Goal: Task Accomplishment & Management: Manage account settings

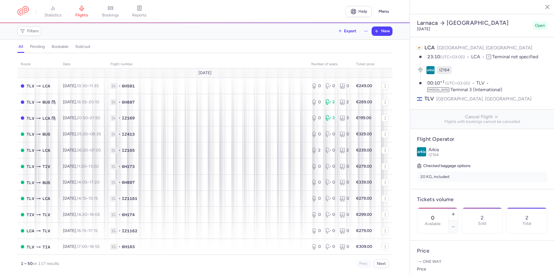
select select "hours"
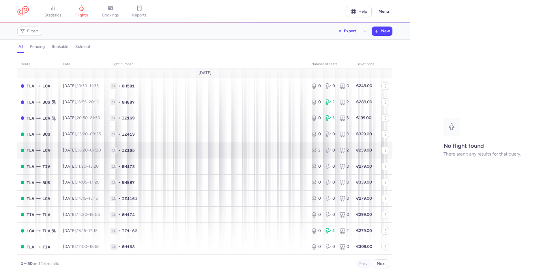
scroll to position [29, 0]
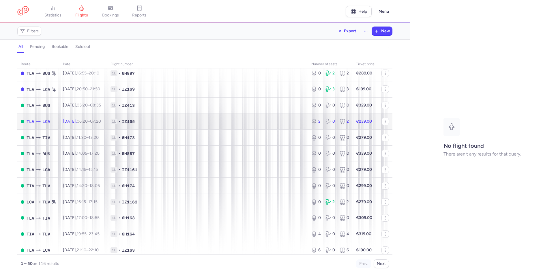
click at [210, 121] on span "1L • IZ165" at bounding box center [207, 122] width 194 height 6
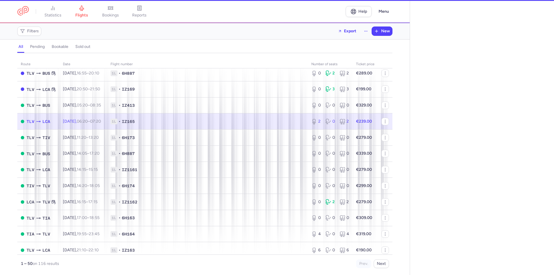
select select "hours"
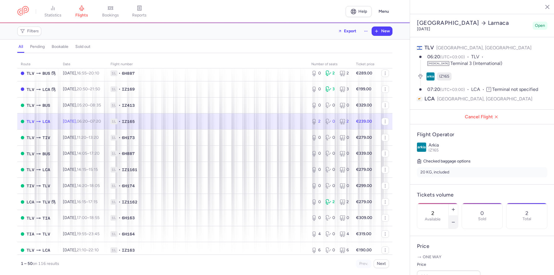
click at [456, 220] on icon "button" at bounding box center [453, 222] width 5 height 5
type input "0"
click at [266, 129] on td "1L • IZ165" at bounding box center [207, 121] width 201 height 16
click at [445, 267] on button "Save changes" at bounding box center [436, 263] width 38 height 13
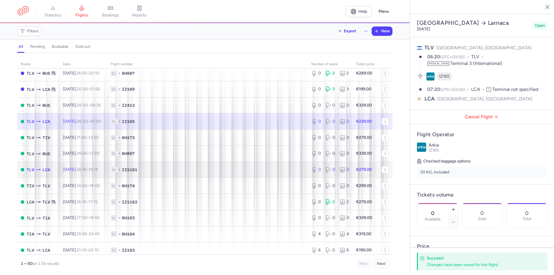
click at [270, 168] on span "1L • IZ1161" at bounding box center [207, 170] width 194 height 6
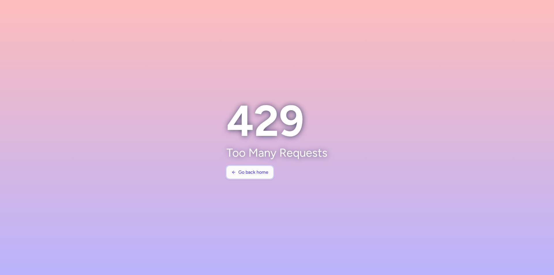
click at [259, 170] on span "Go back home" at bounding box center [253, 172] width 30 height 5
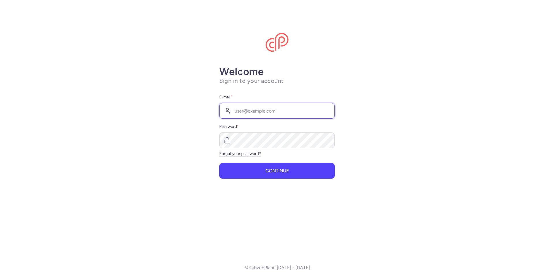
type input "[EMAIL_ADDRESS][DOMAIN_NAME]"
click at [259, 170] on button "Continue" at bounding box center [276, 171] width 115 height 16
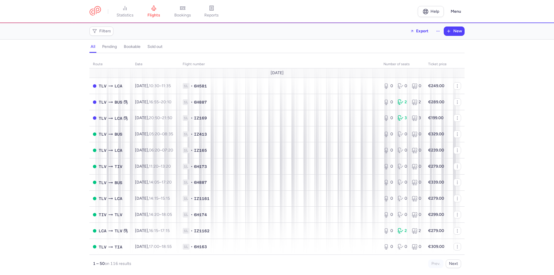
click at [491, 227] on div "route date Flight number number of seats Ticket price [DATE] TLV LCA [DATE] 10:…" at bounding box center [277, 166] width 554 height 218
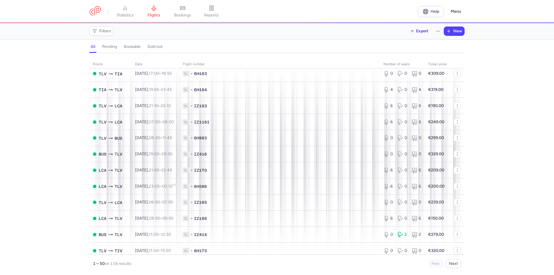
scroll to position [202, 0]
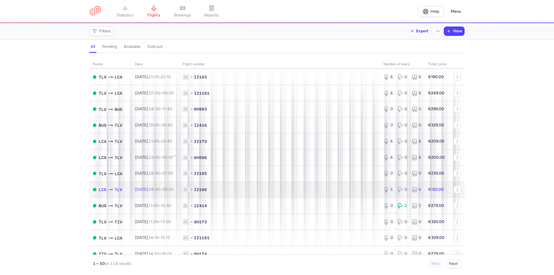
click at [308, 196] on td "1L • IZ166" at bounding box center [279, 189] width 201 height 16
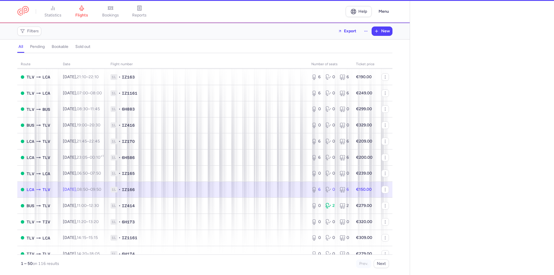
select select "hours"
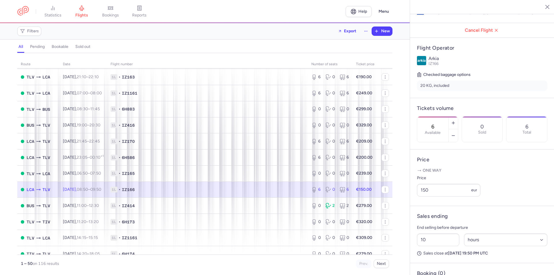
scroll to position [115, 0]
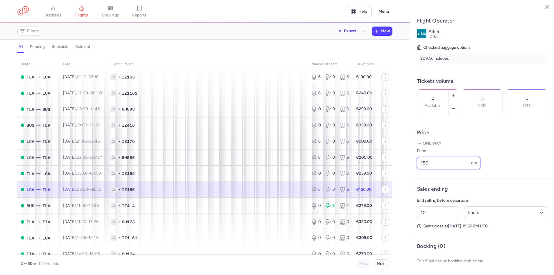
click at [436, 169] on input "150" at bounding box center [448, 163] width 63 height 13
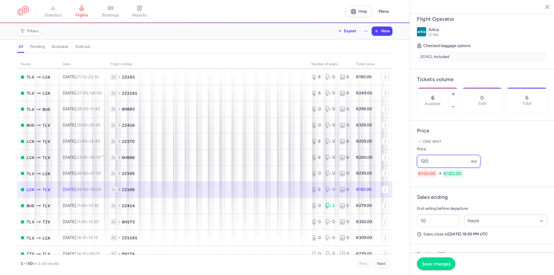
type input "120"
click at [441, 268] on button "Save changes" at bounding box center [436, 263] width 38 height 13
